Goal: Find specific page/section: Find specific page/section

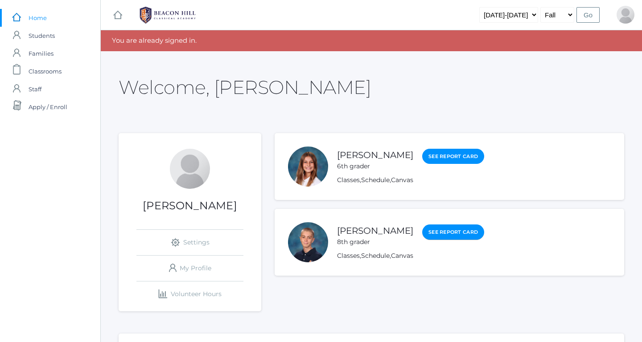
click at [422, 228] on link "See Report Card" at bounding box center [453, 233] width 62 height 16
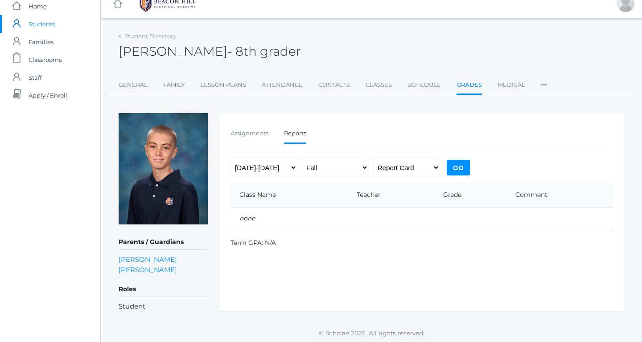
scroll to position [13, 0]
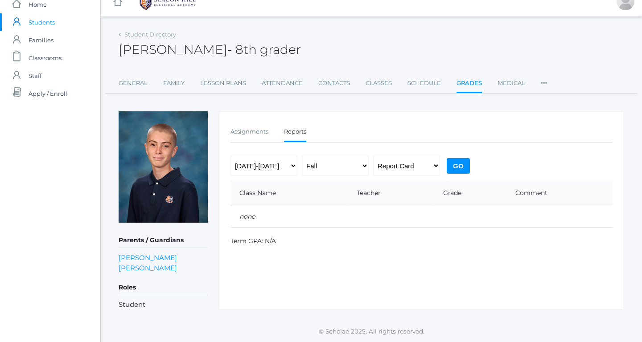
click at [460, 164] on input "Go" at bounding box center [458, 166] width 23 height 16
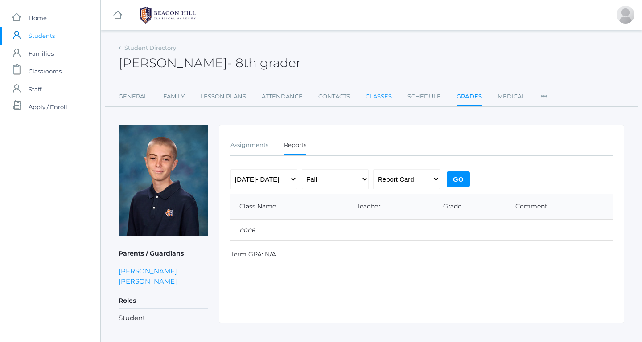
click at [384, 98] on link "Classes" at bounding box center [379, 97] width 26 height 18
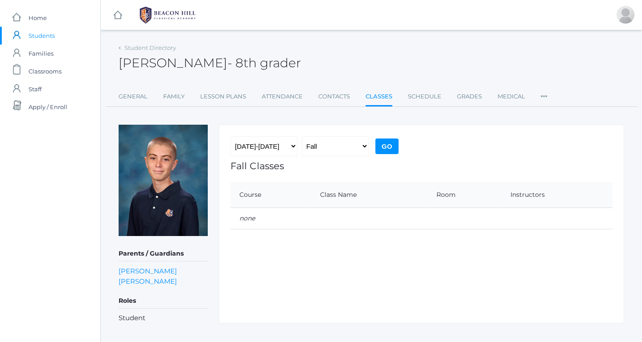
click at [386, 145] on input "Go" at bounding box center [386, 147] width 23 height 16
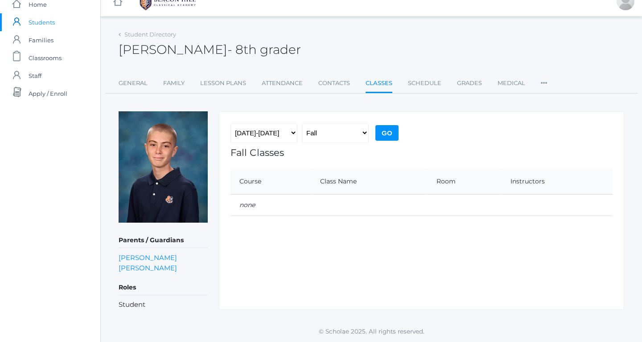
click at [34, 22] on span "Students" at bounding box center [42, 22] width 26 height 18
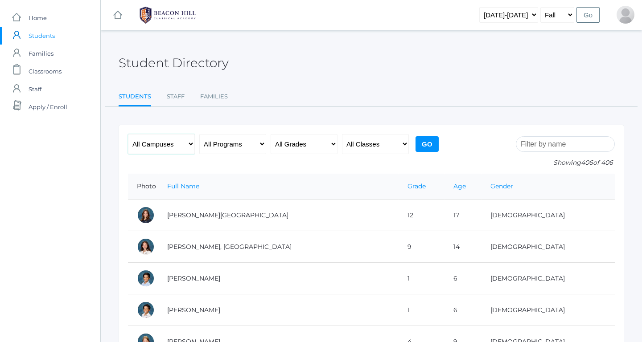
click at [168, 148] on select "All Campuses Upper Campus Lower Campus" at bounding box center [161, 144] width 67 height 20
select select "upper"
click at [128, 134] on select "All Campuses Upper Campus Lower Campus" at bounding box center [161, 144] width 67 height 20
click at [215, 144] on select "All Programs Full-Time Collaborative 4-Day Affiliate" at bounding box center [232, 144] width 67 height 20
click at [287, 146] on select "All Grades Grammar - Kindergarten - 1st Grade - 2nd Grade - 3rd Grade - 4th Gra…" at bounding box center [304, 144] width 67 height 20
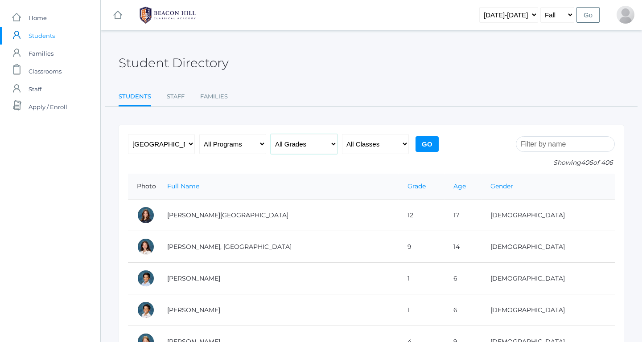
select select "8"
click at [271, 134] on select "All Grades Grammar - Kindergarten - 1st Grade - 2nd Grade - 3rd Grade - 4th Gra…" at bounding box center [304, 144] width 67 height 20
click at [355, 148] on select "All Classes Grammar - *KIND - Kindergarten AM - *KIND - Kindergarten PM - *KNDC…" at bounding box center [375, 144] width 67 height 20
click at [351, 142] on select "All Classes Grammar - *KIND - Kindergarten AM - *KIND - Kindergarten PM - *KNDC…" at bounding box center [375, 144] width 67 height 20
click at [435, 143] on input "Go" at bounding box center [427, 144] width 23 height 16
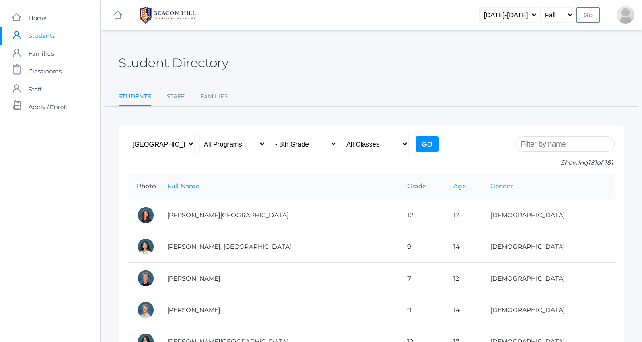
click at [431, 146] on input "Go" at bounding box center [427, 144] width 23 height 16
click at [291, 146] on select "All Grades Grammar - Kindergarten - 1st Grade - 2nd Grade - 3rd Grade - 4th Gra…" at bounding box center [304, 144] width 67 height 20
select select "7"
click at [271, 134] on select "All Grades Grammar - Kindergarten - 1st Grade - 2nd Grade - 3rd Grade - 4th Gra…" at bounding box center [304, 144] width 67 height 20
click at [430, 146] on input "Go" at bounding box center [427, 144] width 23 height 16
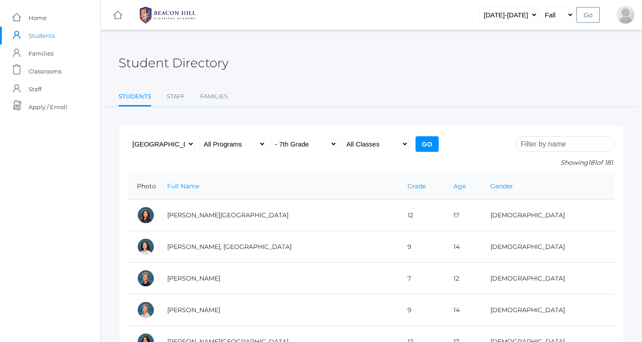
click at [426, 146] on input "Go" at bounding box center [427, 144] width 23 height 16
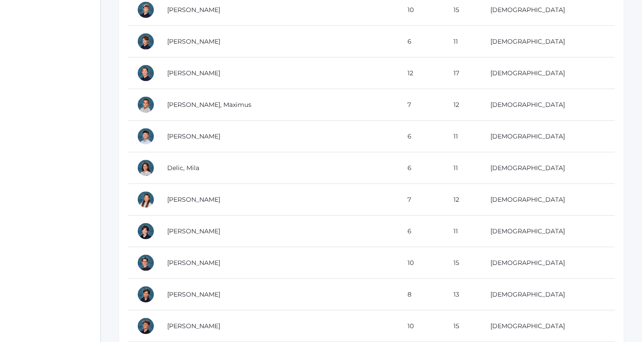
scroll to position [2139, 0]
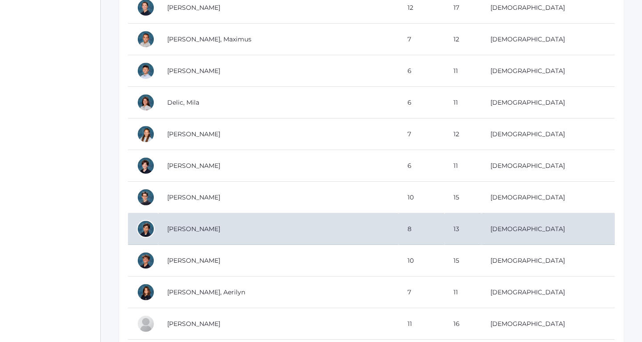
click at [179, 222] on td "[PERSON_NAME]" at bounding box center [278, 230] width 240 height 32
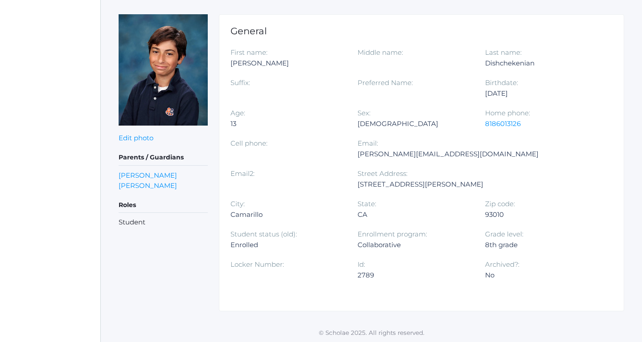
scroll to position [112, 0]
